Goal: Information Seeking & Learning: Learn about a topic

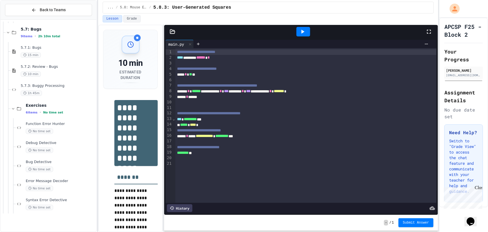
scroll to position [5599, 0]
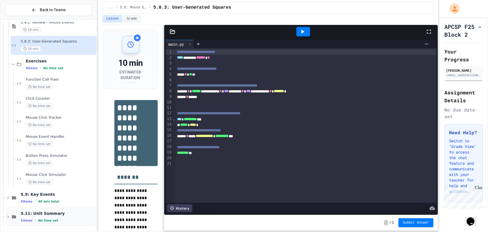
click at [45, 215] on div "5.11: Unit Summary 1 items • No time set" at bounding box center [58, 217] width 75 height 12
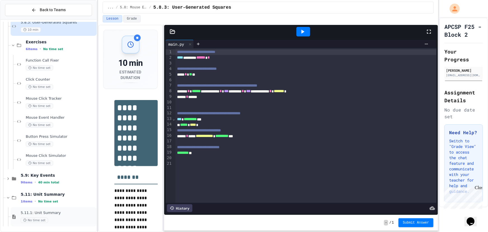
click at [53, 214] on div "5.11.1: Unit Summary No time set" at bounding box center [58, 216] width 75 height 12
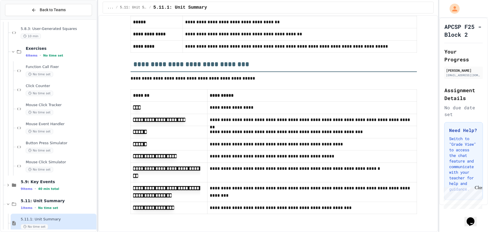
scroll to position [650, 0]
click at [49, 206] on span "No time set" at bounding box center [48, 208] width 20 height 4
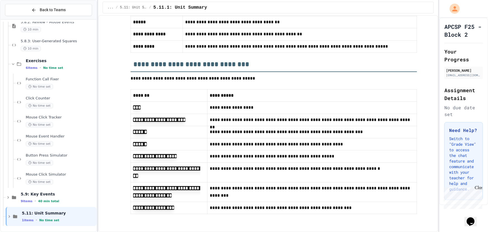
scroll to position [5593, 0]
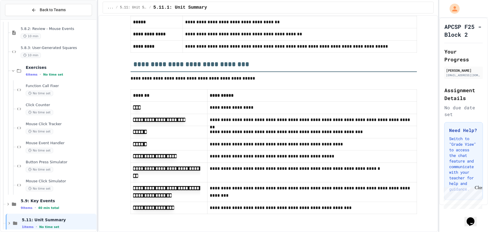
click at [49, 206] on span "40 min total" at bounding box center [48, 208] width 21 height 4
click at [53, 224] on div "15 min" at bounding box center [58, 226] width 75 height 5
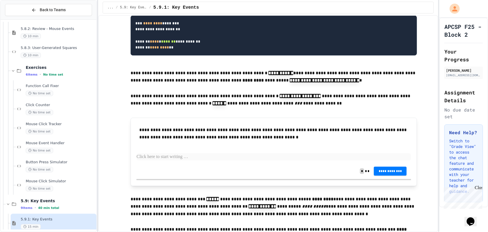
scroll to position [229, 0]
